Goal: Task Accomplishment & Management: Complete application form

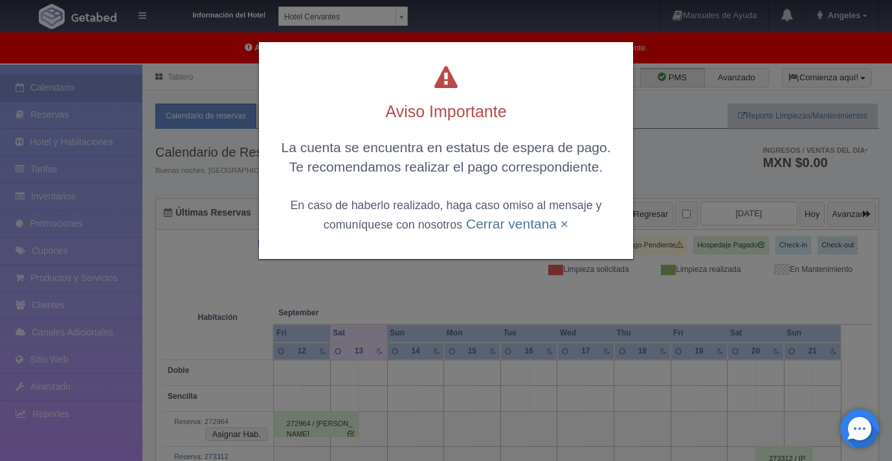
click at [678, 139] on div "Aviso Importante La cuenta se encuentra en estatus de espera de pago. Te recome…" at bounding box center [446, 230] width 892 height 461
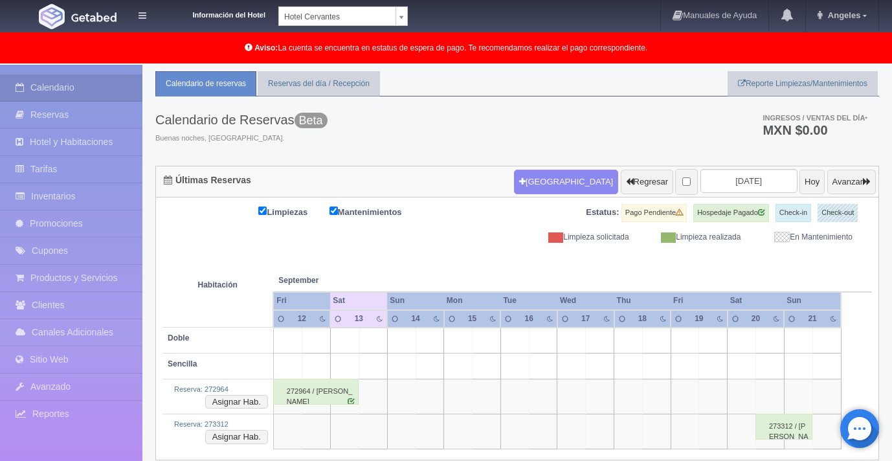
scroll to position [67, 0]
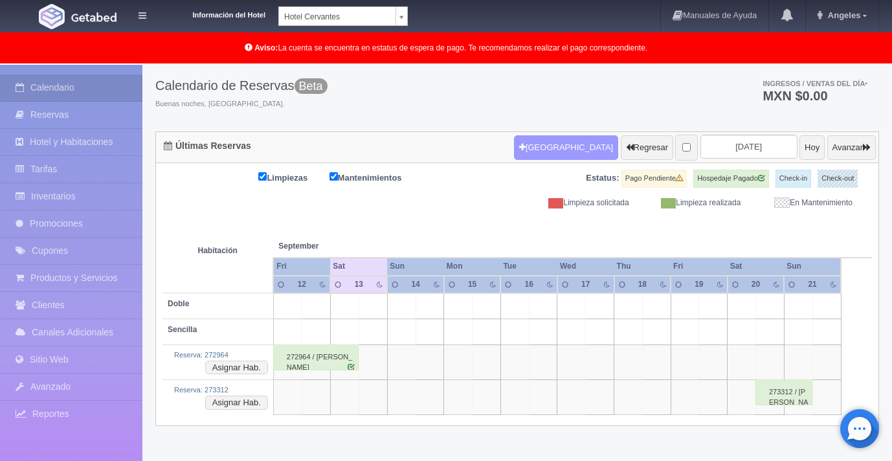
click at [519, 150] on button "[GEOGRAPHIC_DATA]" at bounding box center [566, 147] width 104 height 25
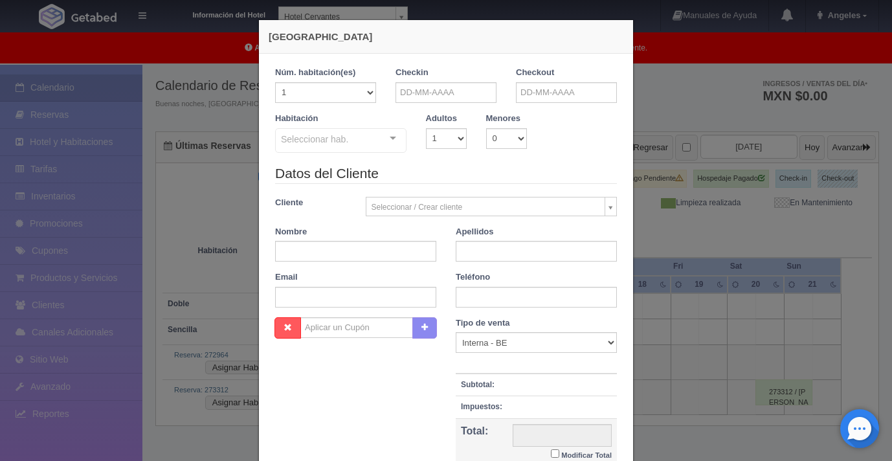
checkbox input "false"
click at [449, 89] on input "text" at bounding box center [446, 92] width 101 height 21
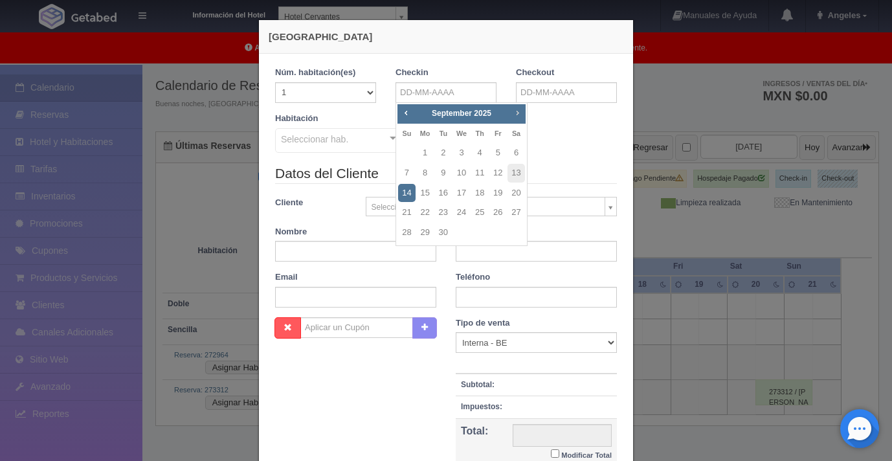
click at [517, 115] on span "Next" at bounding box center [517, 112] width 10 height 10
click at [423, 210] on link "20" at bounding box center [425, 212] width 17 height 19
type input "[DATE]"
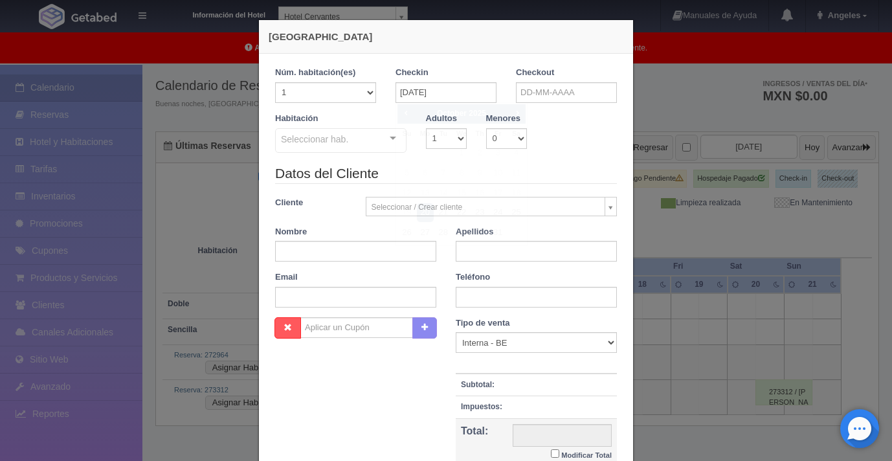
checkbox input "false"
click at [535, 94] on input "text" at bounding box center [566, 92] width 101 height 21
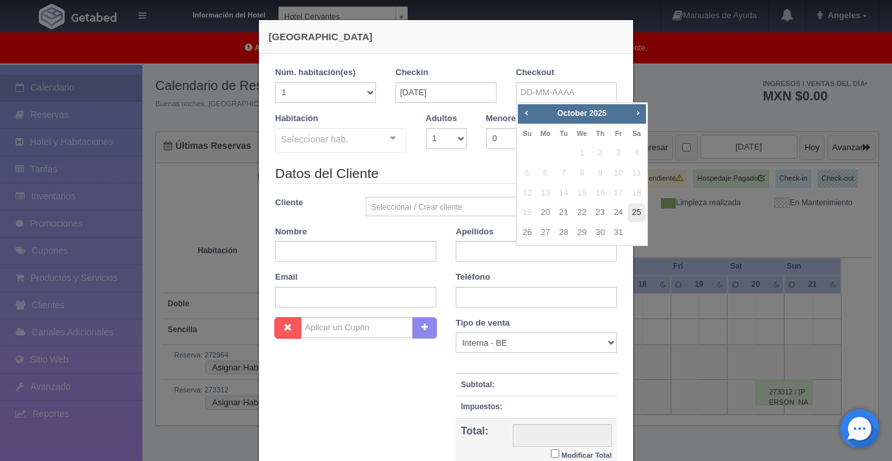
click at [639, 213] on link "25" at bounding box center [636, 212] width 17 height 19
type input "[DATE]"
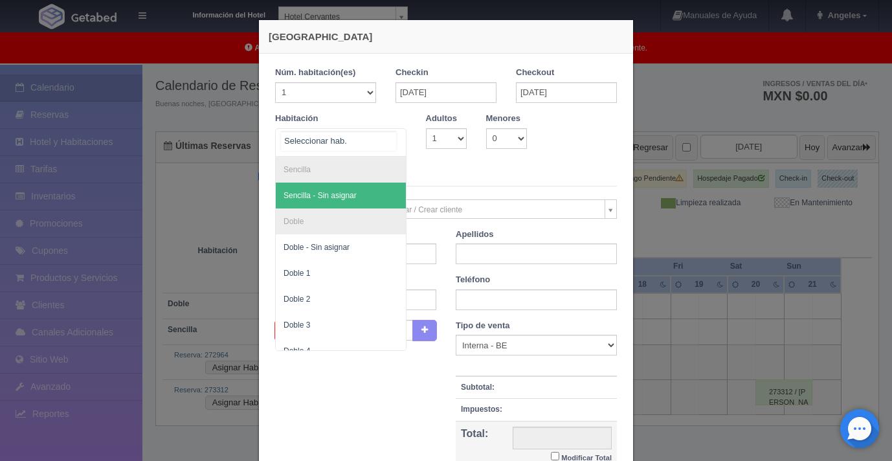
click at [396, 138] on div at bounding box center [393, 138] width 26 height 19
click at [345, 197] on span "Sencilla - Sin asignar" at bounding box center [320, 195] width 73 height 9
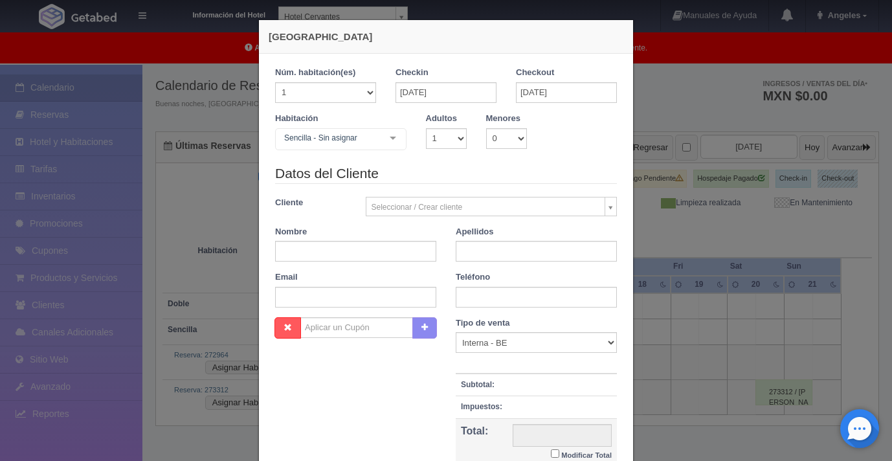
checkbox input "false"
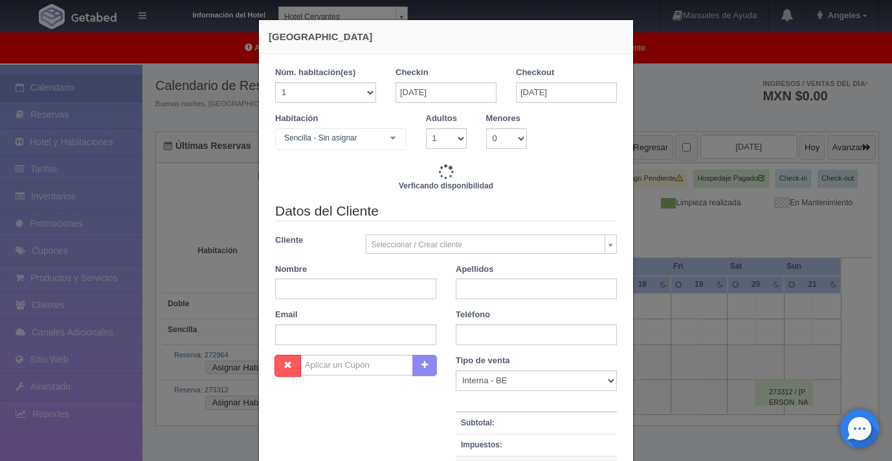
type input "5250.00"
checkbox input "false"
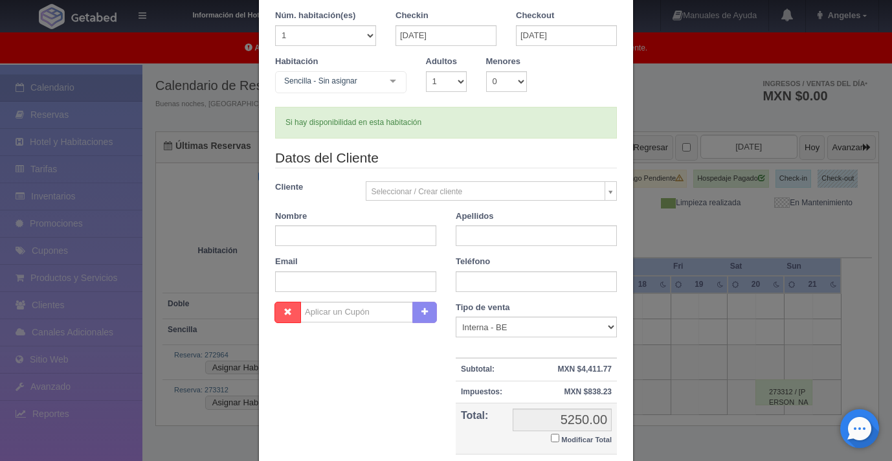
scroll to position [50, 0]
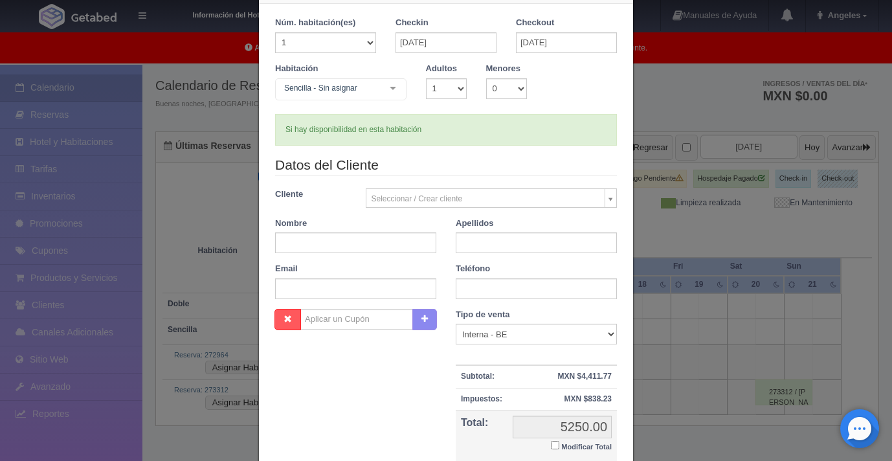
click at [666, 232] on div "[GEOGRAPHIC_DATA] Núm. habitación(es) 1 2 3 4 5 6 7 8 9 10 11 12 13 14 15 16 17…" at bounding box center [446, 230] width 892 height 461
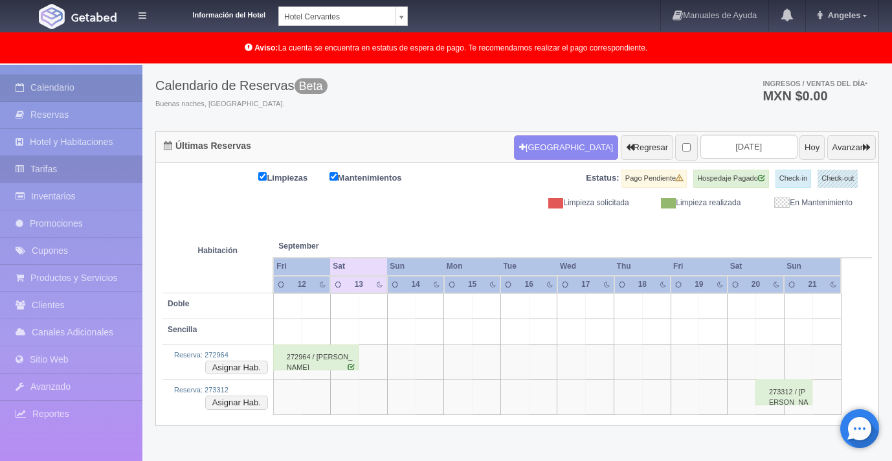
click at [51, 168] on link "Tarifas" at bounding box center [71, 169] width 142 height 27
